Goal: Task Accomplishment & Management: Use online tool/utility

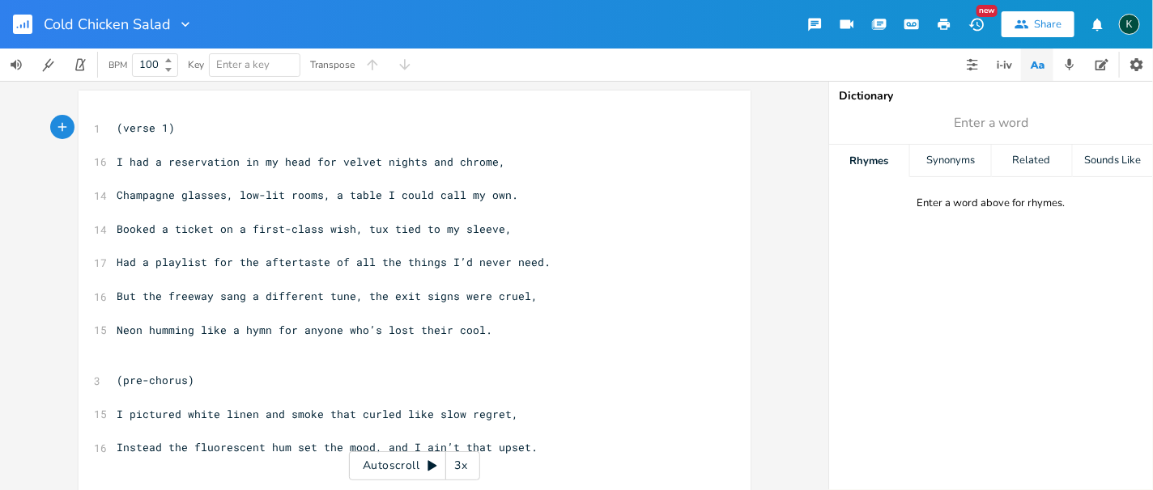
click at [945, 20] on icon "button" at bounding box center [944, 24] width 12 height 11
click at [29, 16] on rect "button" at bounding box center [22, 24] width 19 height 19
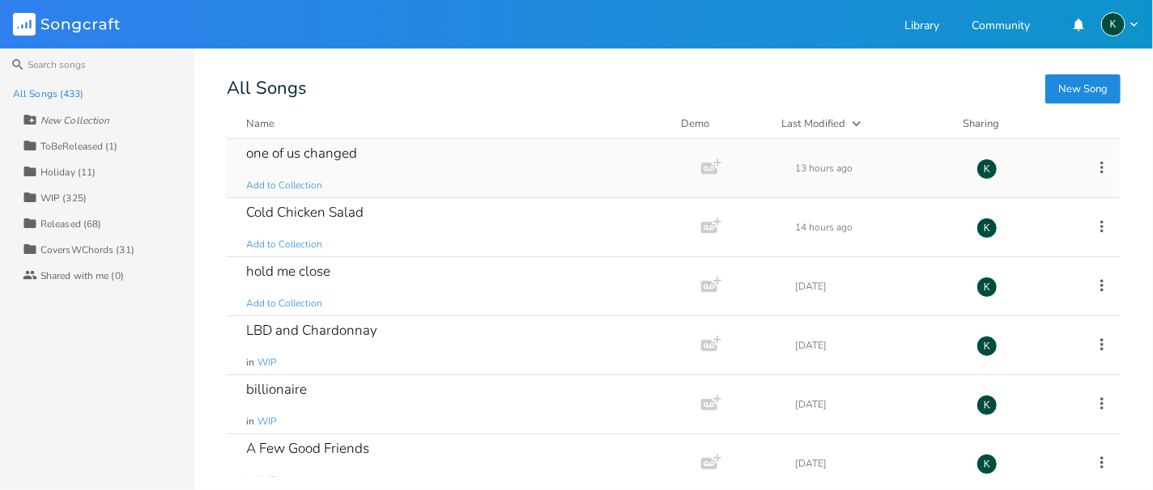
click at [341, 162] on div "one of us changed Add to Collection" at bounding box center [460, 168] width 429 height 58
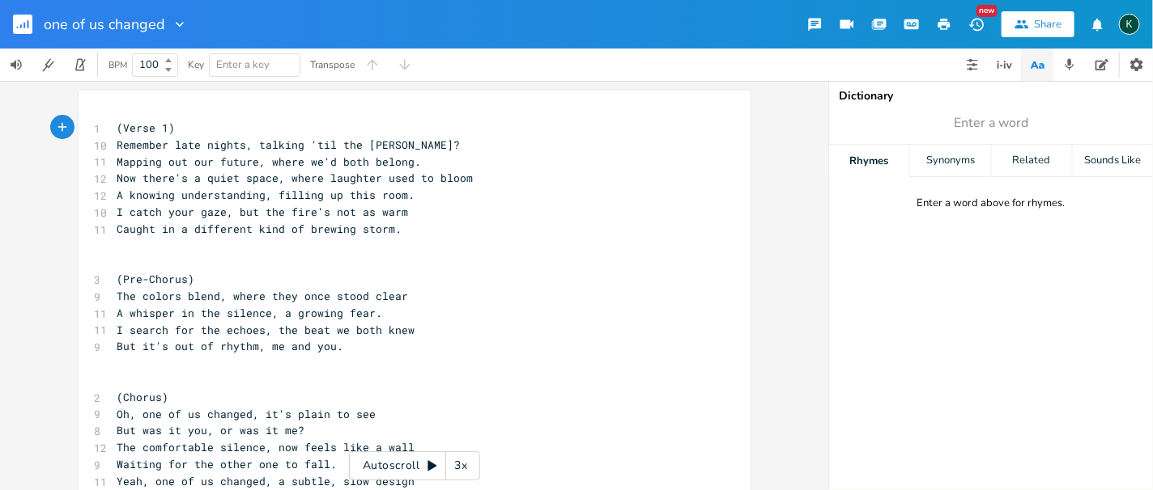
click at [939, 26] on icon "button" at bounding box center [944, 24] width 12 height 11
click at [30, 20] on rect "button" at bounding box center [22, 24] width 19 height 19
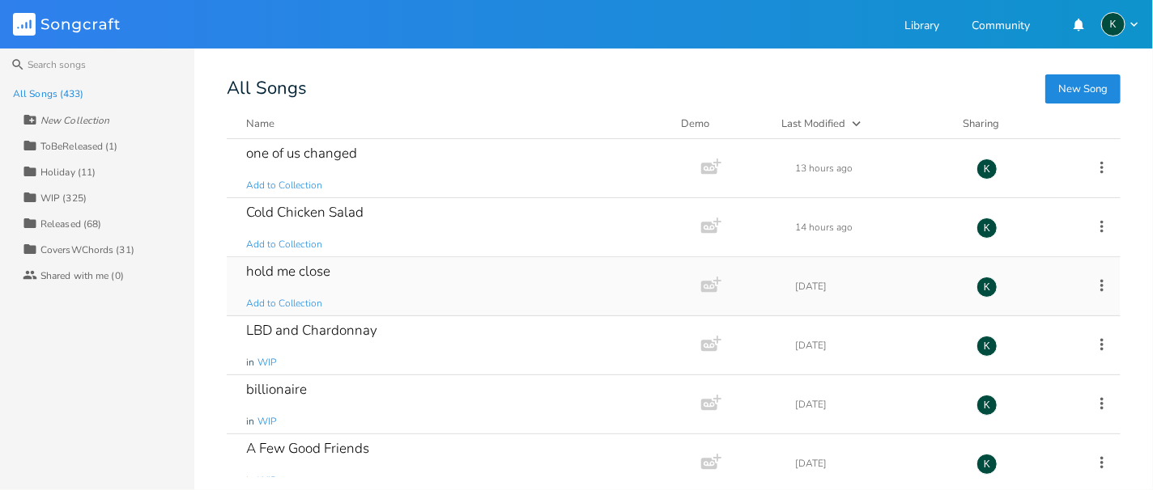
click at [335, 279] on div "hold me close Add to Collection" at bounding box center [460, 286] width 429 height 58
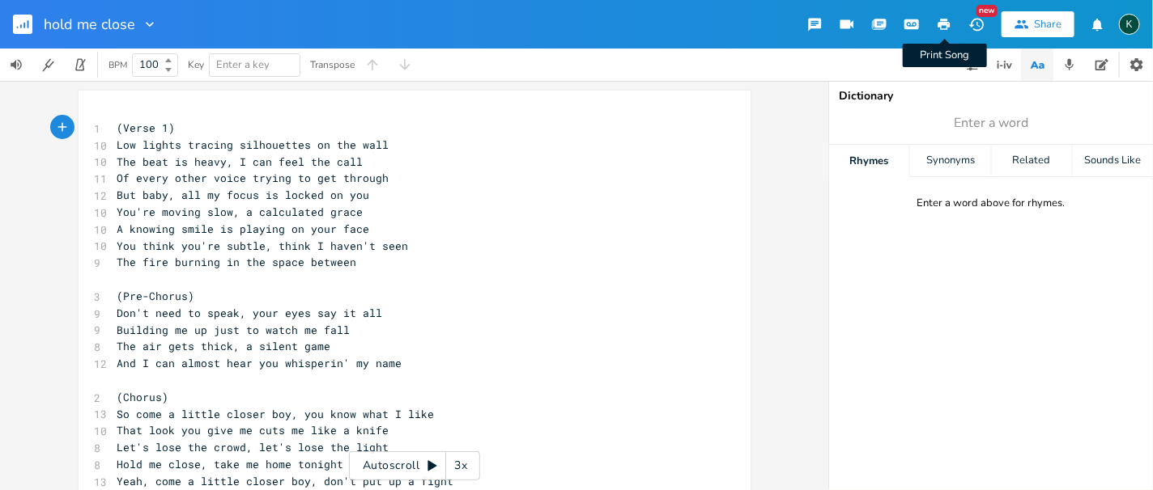
click at [937, 26] on icon "button" at bounding box center [943, 24] width 15 height 15
